Goal: Information Seeking & Learning: Compare options

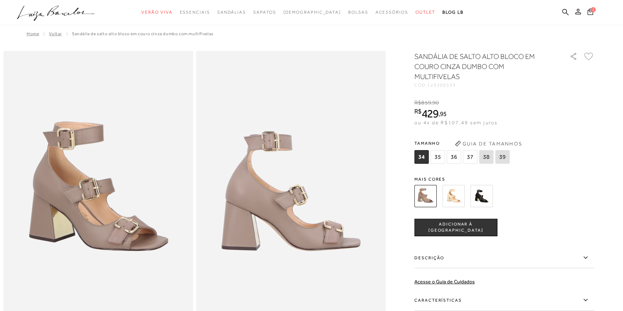
click at [479, 201] on img at bounding box center [481, 196] width 22 height 22
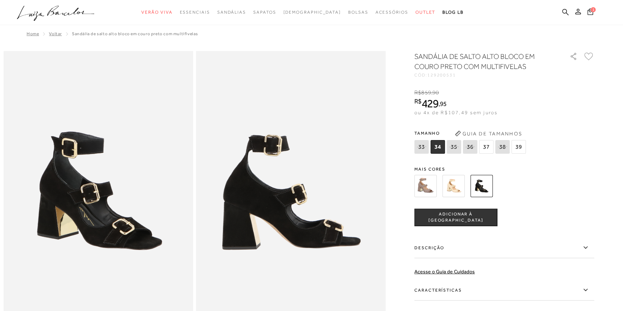
click at [452, 186] on img at bounding box center [453, 186] width 22 height 22
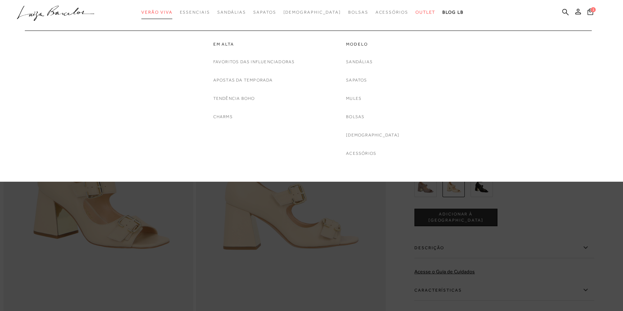
drag, startPoint x: 170, startPoint y: 21, endPoint x: 173, endPoint y: 11, distance: 10.4
click at [172, 11] on span "Verão Viva" at bounding box center [156, 12] width 31 height 5
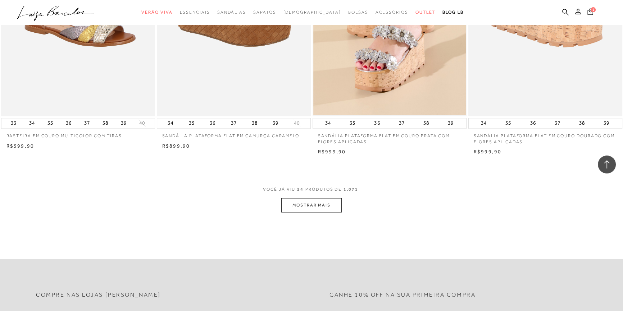
scroll to position [1536, 0]
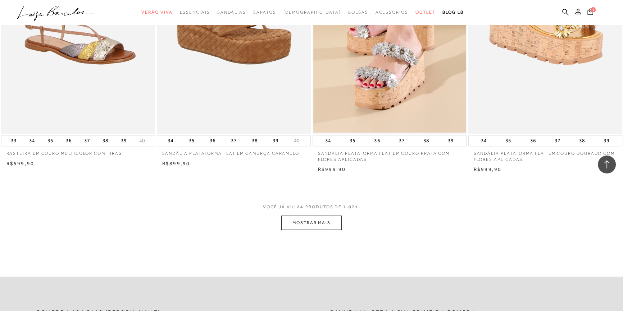
click at [315, 221] on button "MOSTRAR MAIS" at bounding box center [311, 223] width 60 height 14
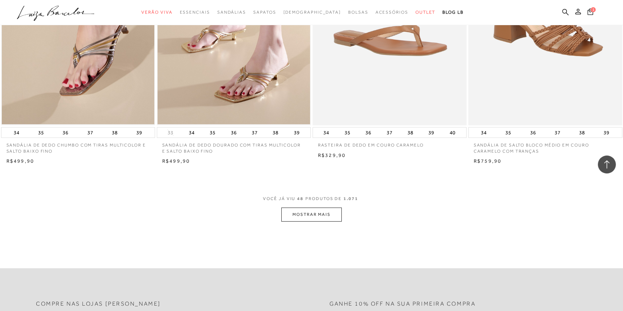
scroll to position [3236, 0]
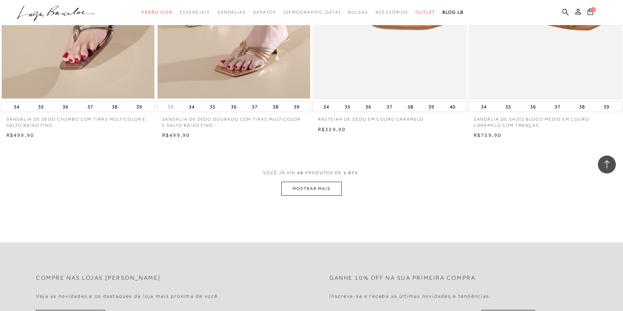
click at [305, 187] on button "MOSTRAR MAIS" at bounding box center [311, 189] width 60 height 14
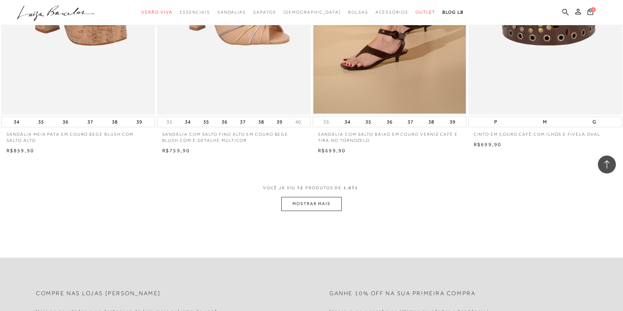
scroll to position [4903, 0]
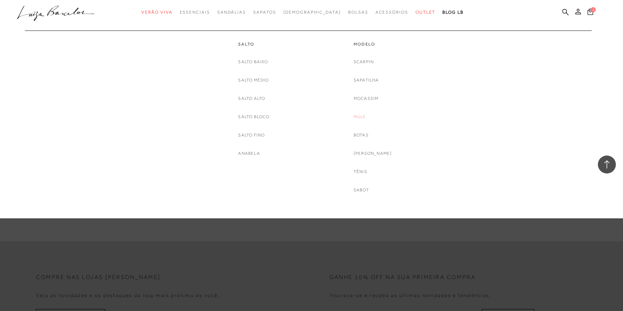
click at [363, 116] on link "Mule" at bounding box center [359, 117] width 13 height 8
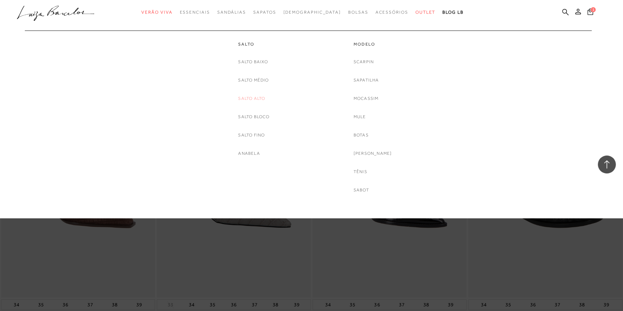
scroll to position [817, 0]
click at [81, 106] on div "Salto [GEOGRAPHIC_DATA] Salto Médio [GEOGRAPHIC_DATA] Salto Bloco [GEOGRAPHIC_D…" at bounding box center [307, 113] width 575 height 164
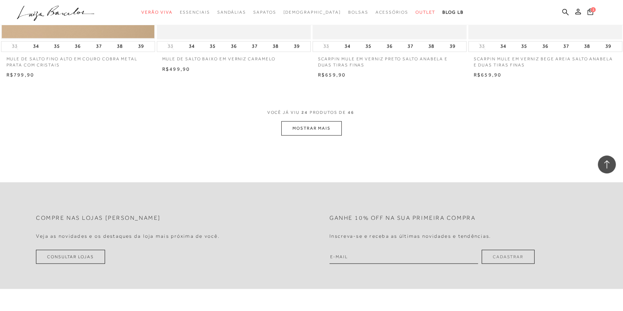
scroll to position [1634, 0]
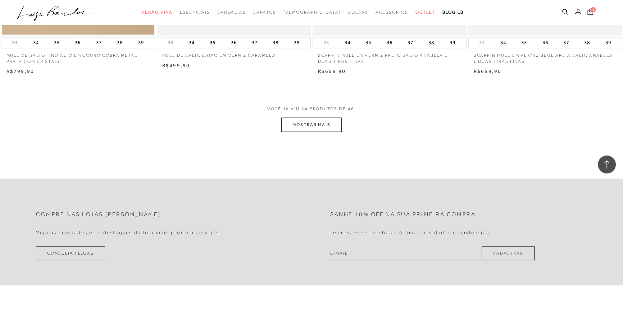
click at [312, 120] on button "MOSTRAR MAIS" at bounding box center [311, 125] width 60 height 14
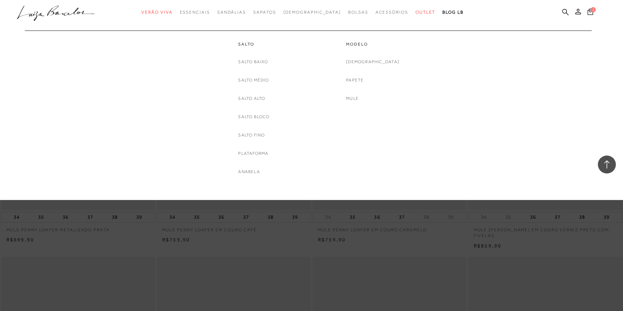
scroll to position [2582, 0]
